Goal: Task Accomplishment & Management: Use online tool/utility

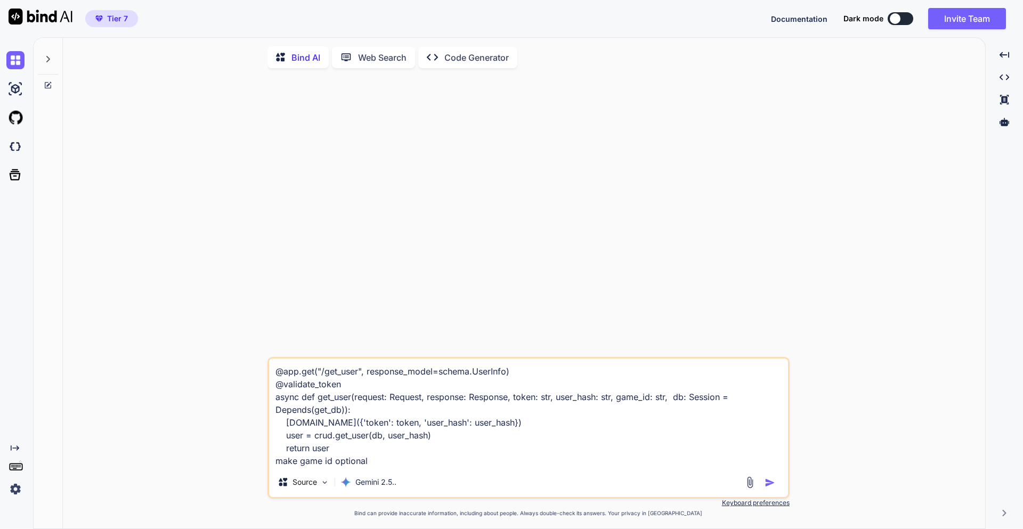
type textarea "x"
drag, startPoint x: 405, startPoint y: 464, endPoint x: 249, endPoint y: 370, distance: 182.1
click at [249, 370] on div "@app.get("/get_user", response_model=schema.UserInfo) @validate_token async def…" at bounding box center [528, 303] width 914 height 453
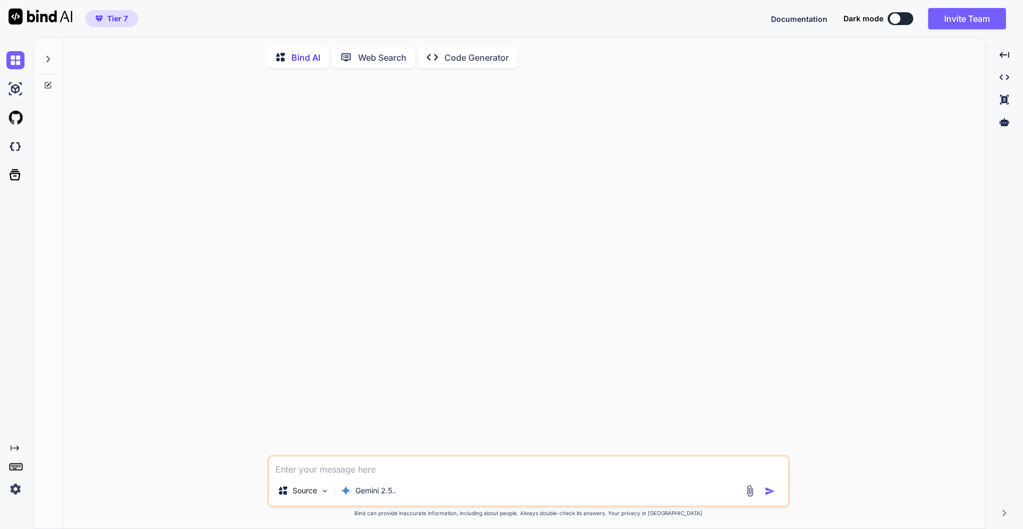
type textarea "x"
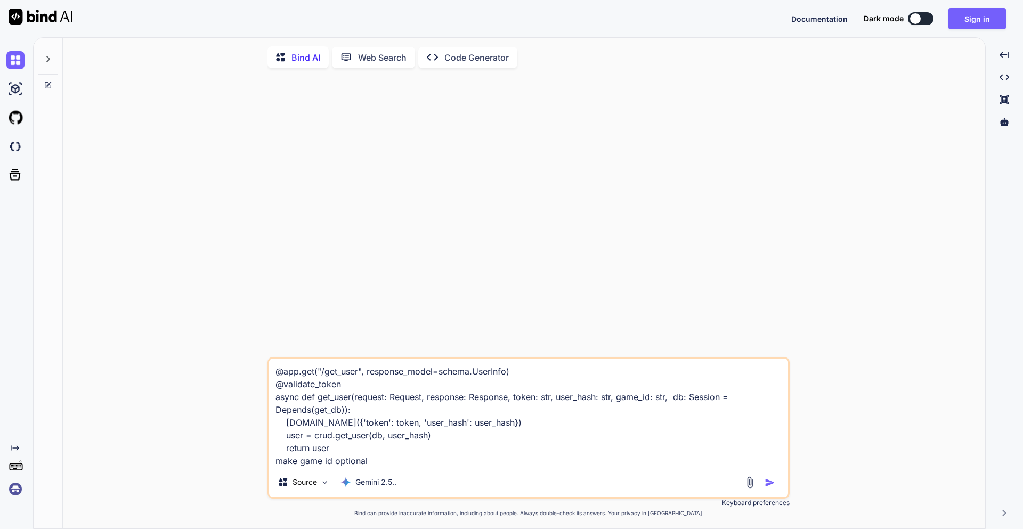
drag, startPoint x: 424, startPoint y: 466, endPoint x: 272, endPoint y: 379, distance: 174.9
click at [272, 379] on textarea "@app.get("/get_user", response_model=schema.UserInfo) @validate_token async def…" at bounding box center [528, 413] width 519 height 109
click at [496, 442] on textarea "@app.get("/get_user", response_model=schema.UserInfo) @validate_token async def…" at bounding box center [528, 413] width 519 height 109
click at [769, 485] on img "button" at bounding box center [770, 482] width 11 height 11
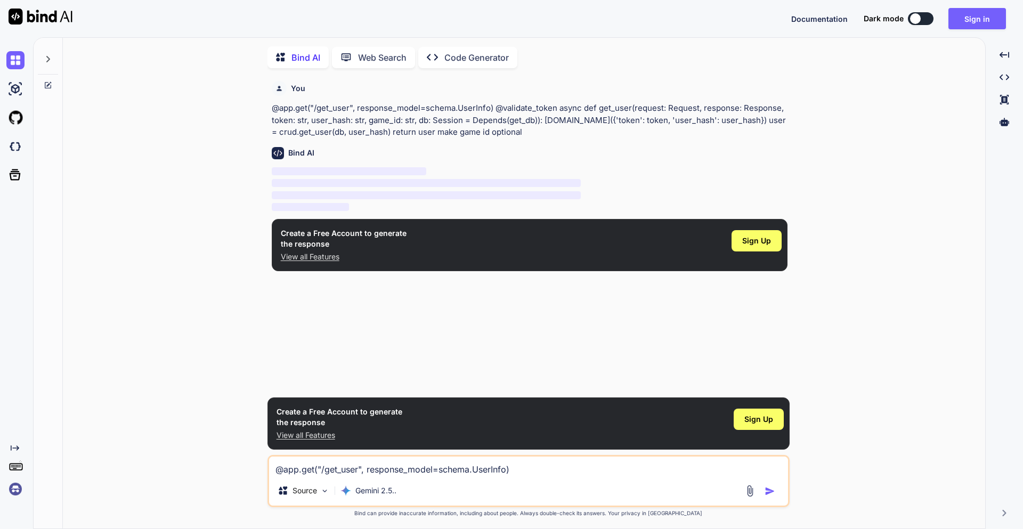
scroll to position [4, 0]
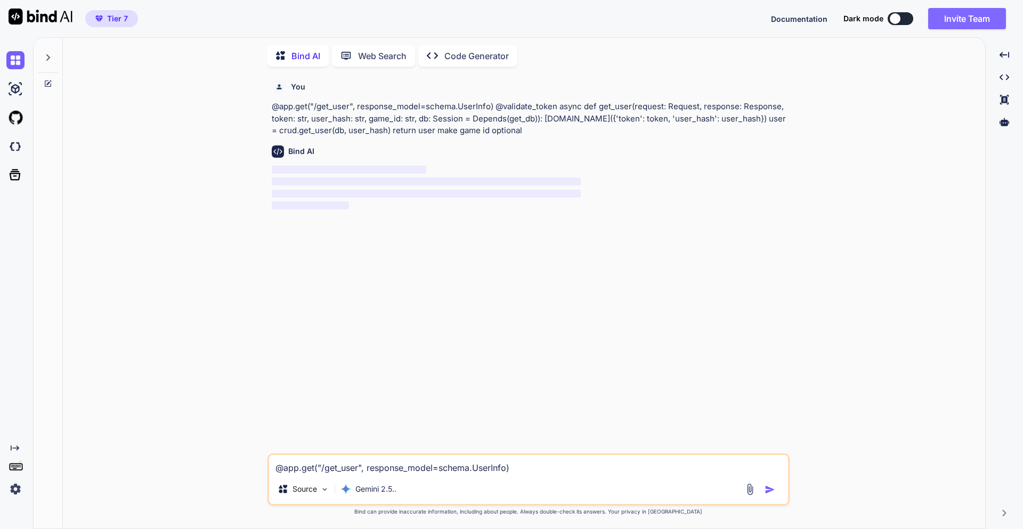
click at [971, 12] on button "Invite Team" at bounding box center [967, 18] width 78 height 21
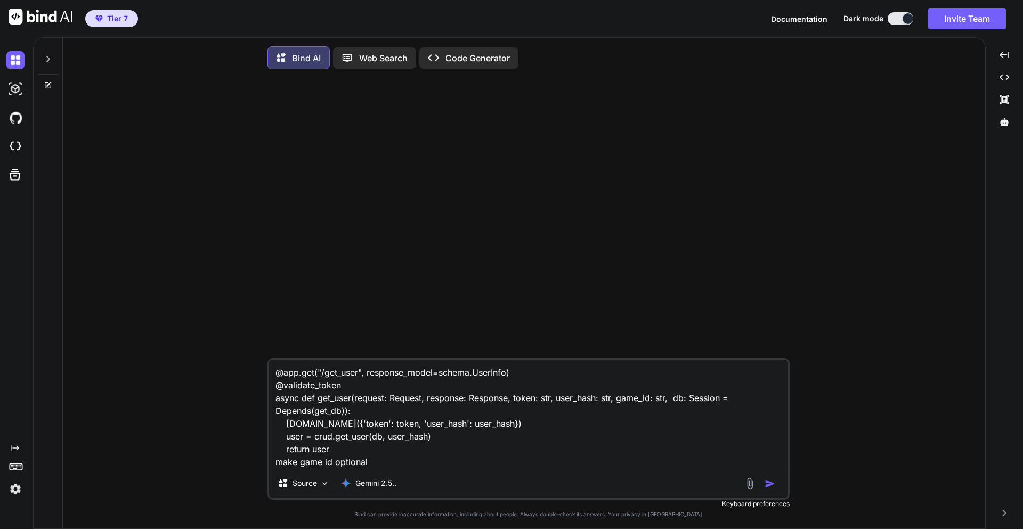
type textarea "x"
